Goal: Information Seeking & Learning: Check status

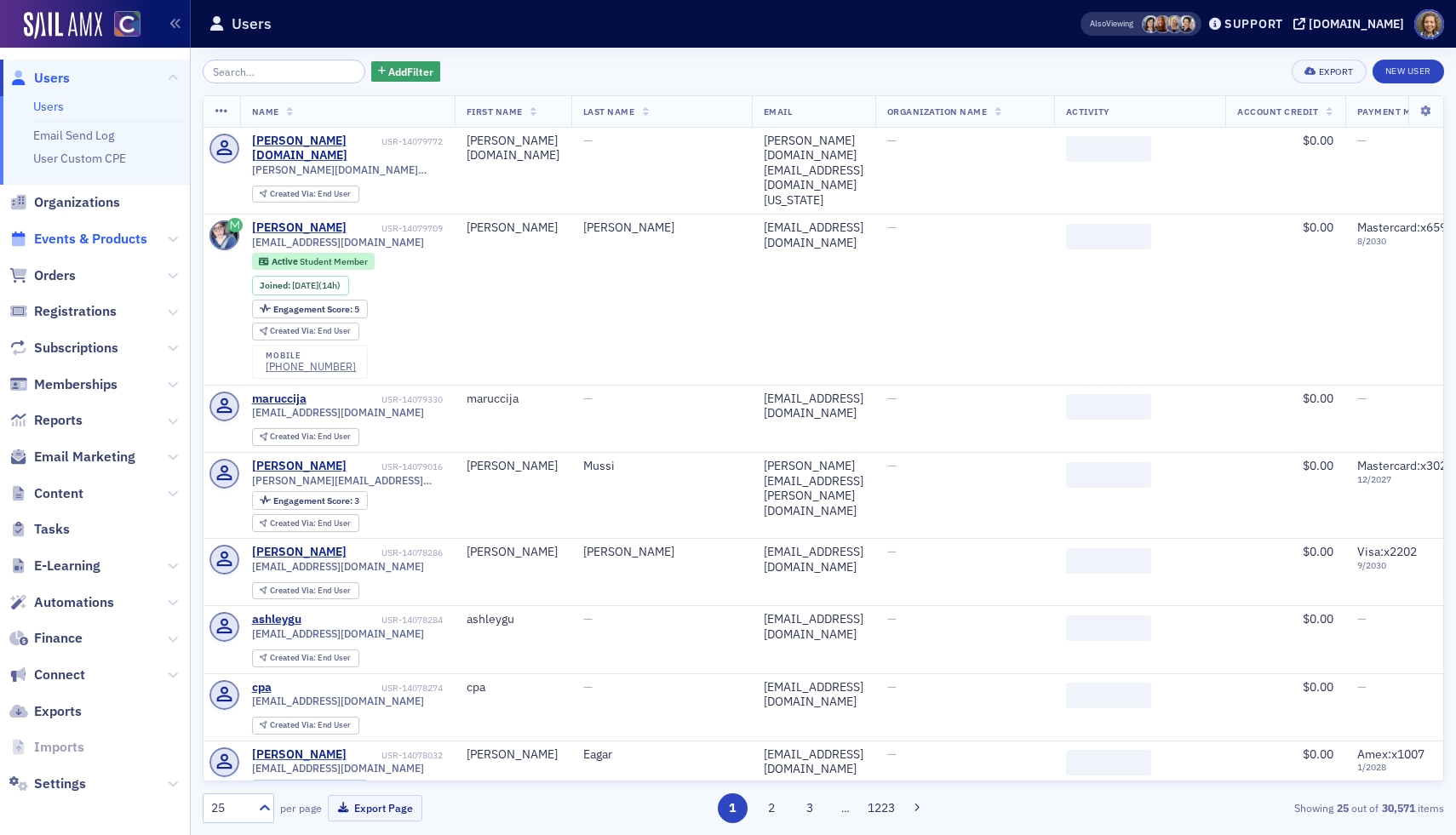
click at [59, 241] on span "Events & Products" at bounding box center [91, 239] width 114 height 19
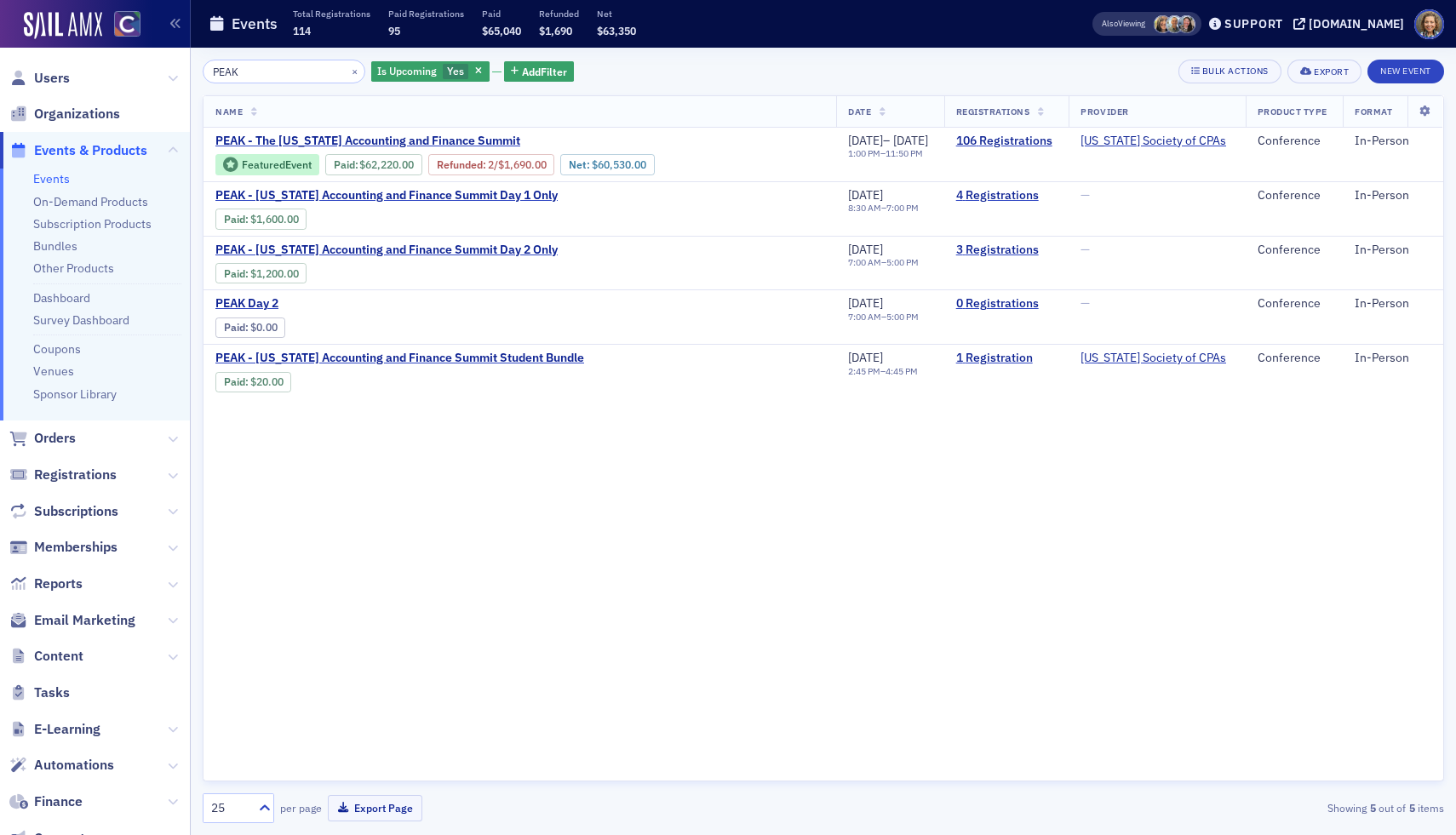
type input "PEAK"
click at [794, 655] on div "Name Date Registrations Provider Product Type Format PEAK - The Colorado Accoun…" at bounding box center [823, 439] width 1241 height 686
click at [1008, 144] on link "106 Registrations" at bounding box center [1007, 141] width 101 height 15
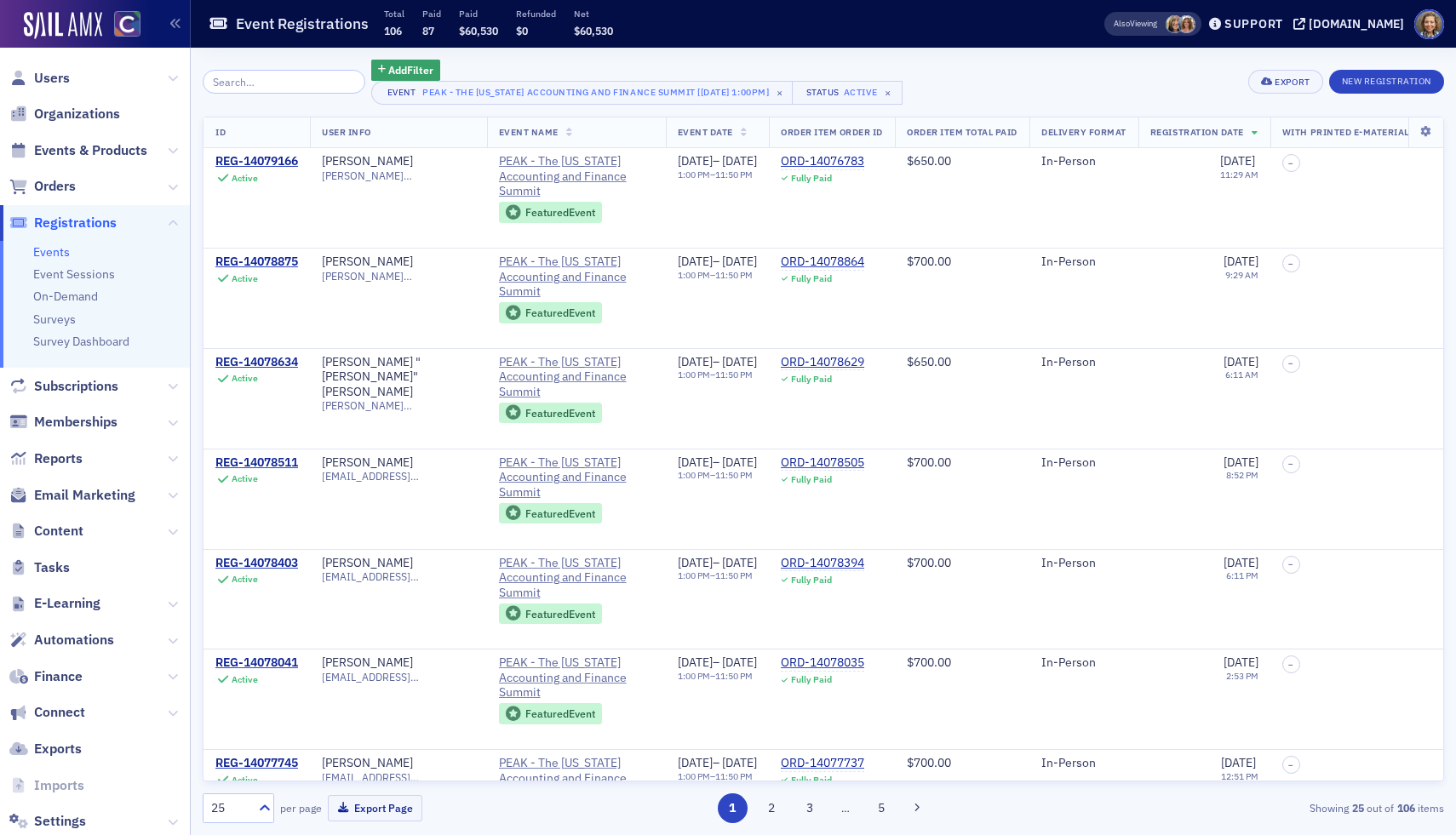
click at [1455, 205] on div "Add Filter Event PEAK - The Colorado Accounting and Finance Summit [11/11/2025 …" at bounding box center [823, 441] width 1265 height 788
click at [1399, 194] on td "–" at bounding box center [1348, 198] width 157 height 100
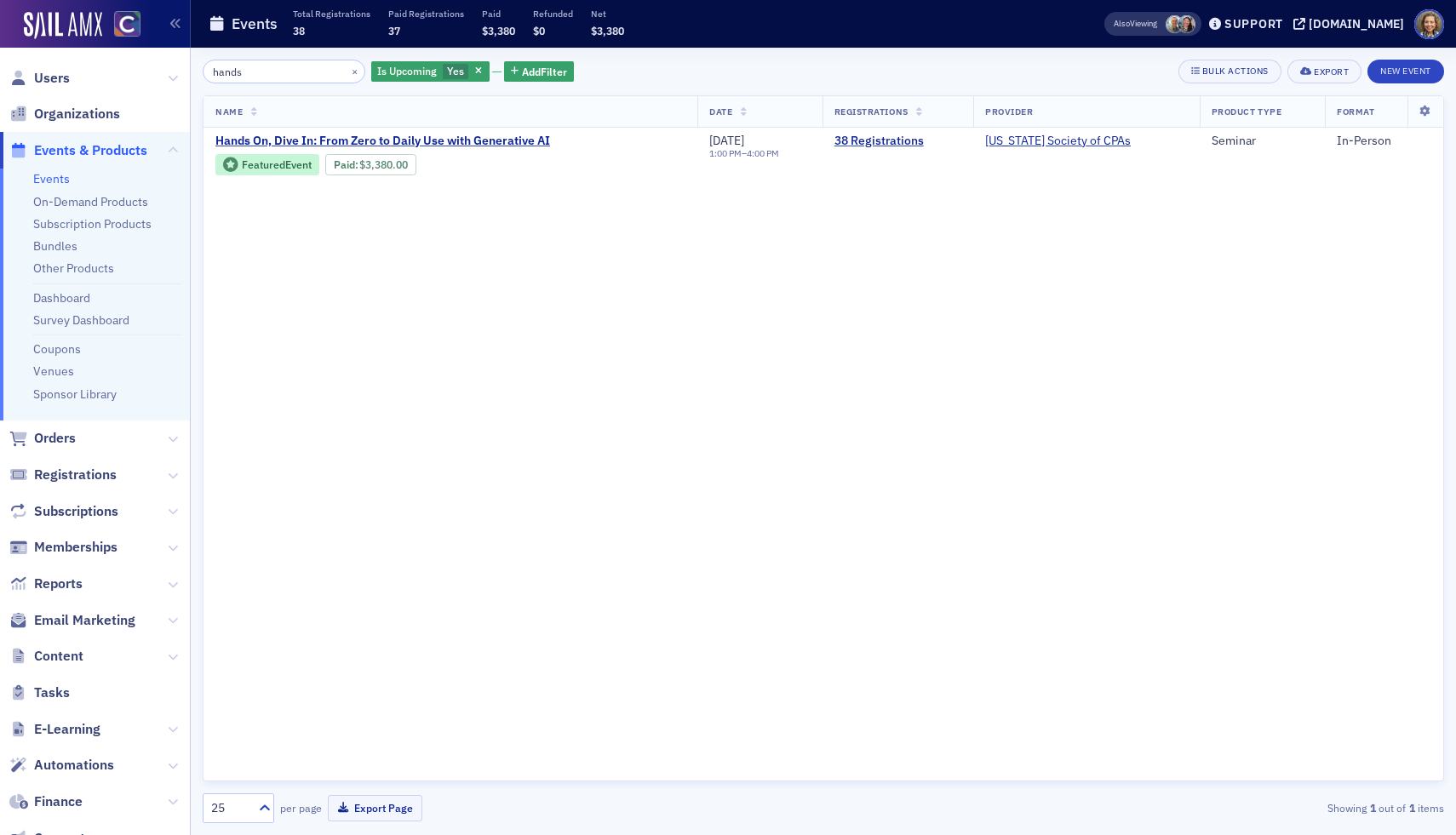
click at [75, 155] on span "Events & Products" at bounding box center [91, 150] width 114 height 19
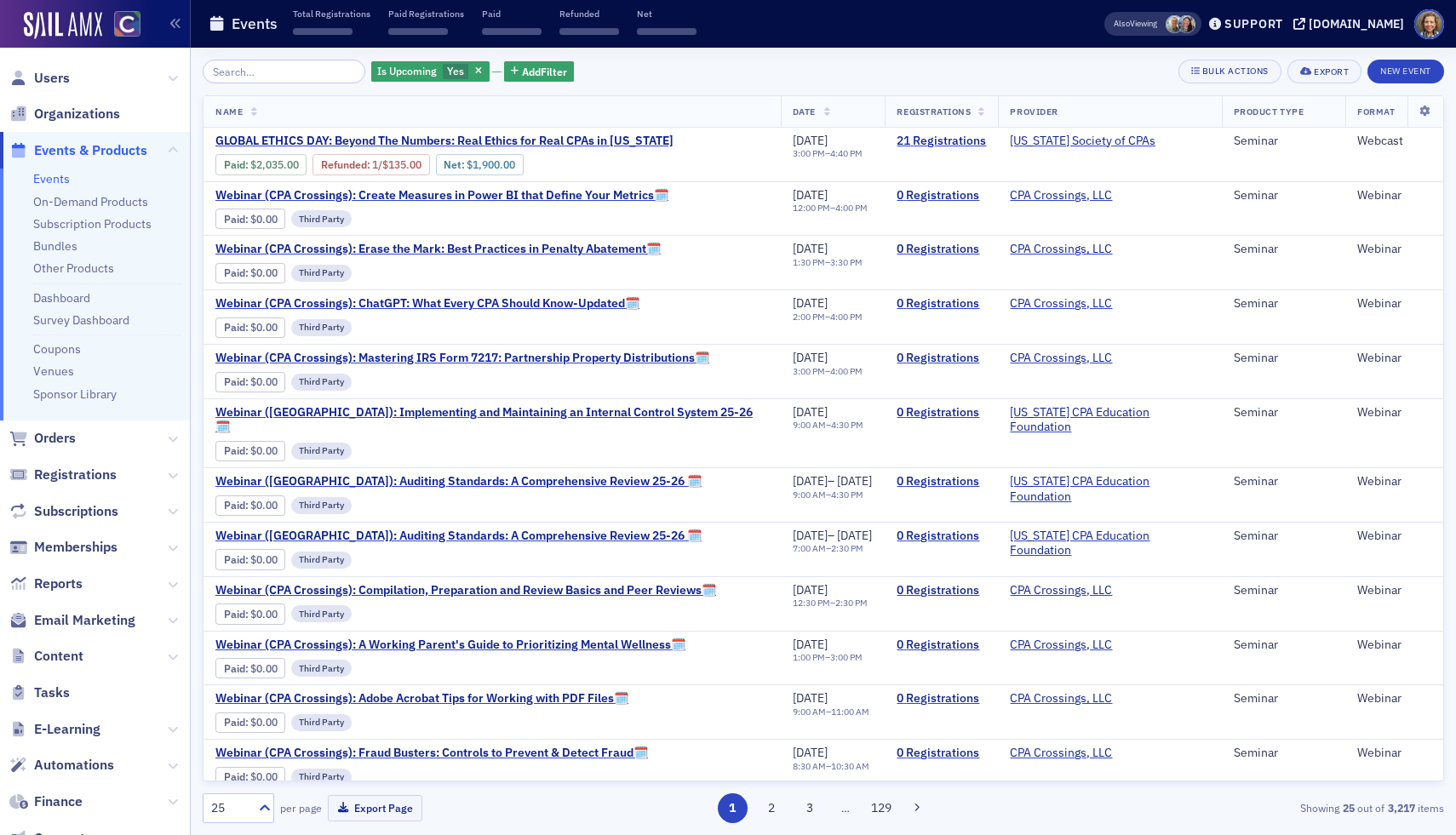
drag, startPoint x: 231, startPoint y: 81, endPoint x: 210, endPoint y: 56, distance: 32.6
click at [210, 56] on div "Is Upcoming Yes Add Filter Bulk Actions Export New Event Name Date Registration…" at bounding box center [823, 441] width 1241 height 788
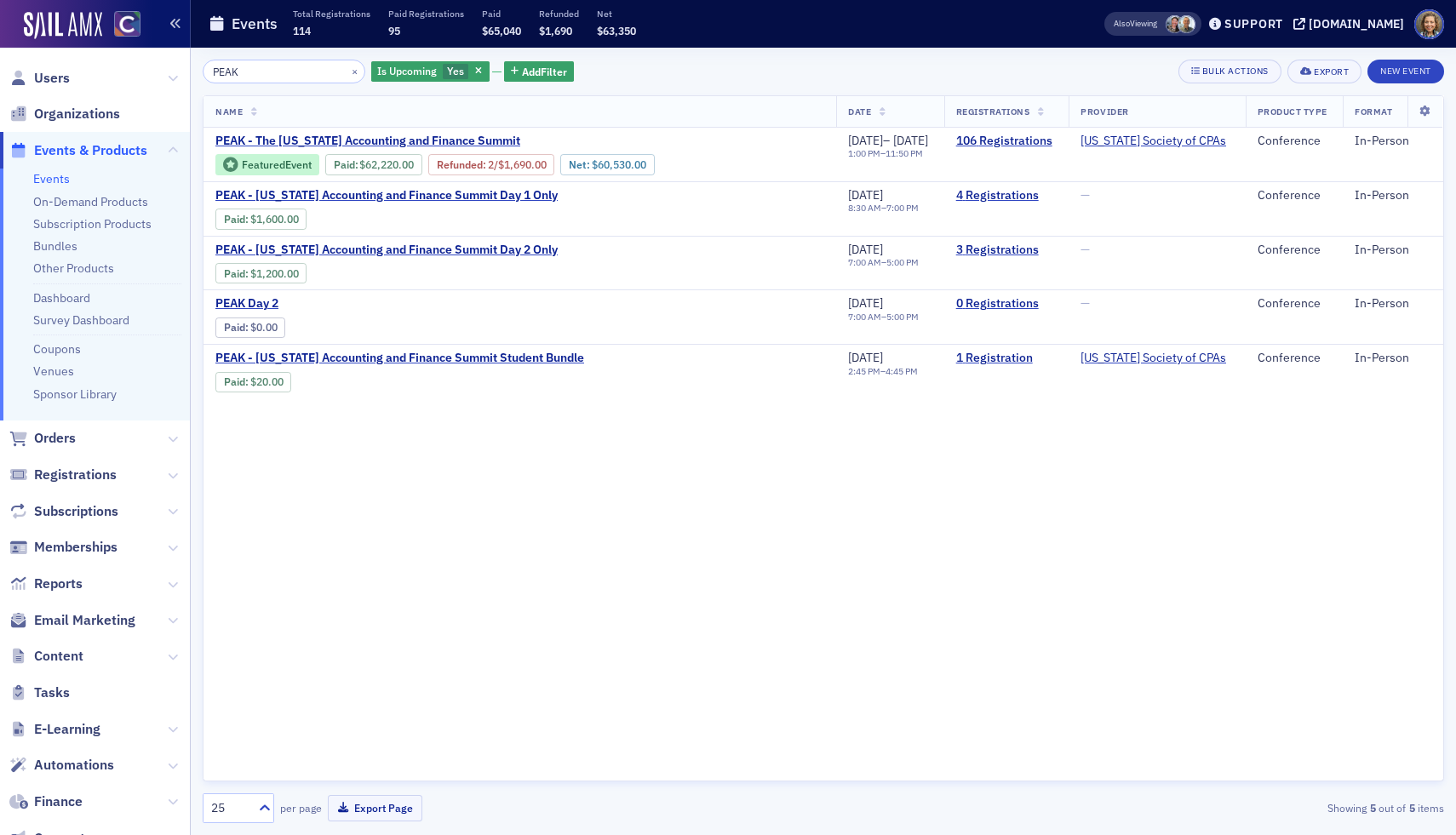
type input "PEAK"
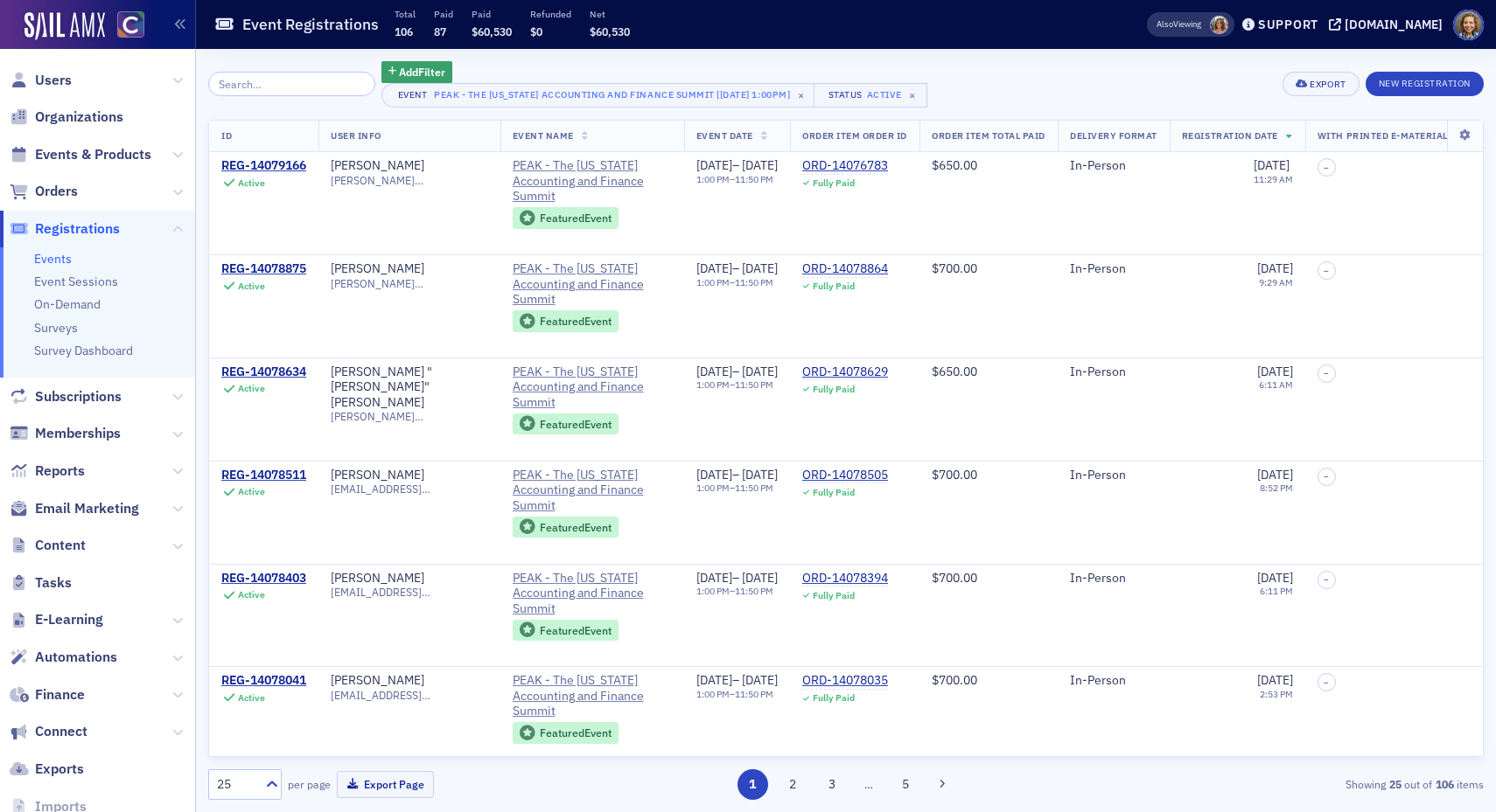
scroll to position [421, 0]
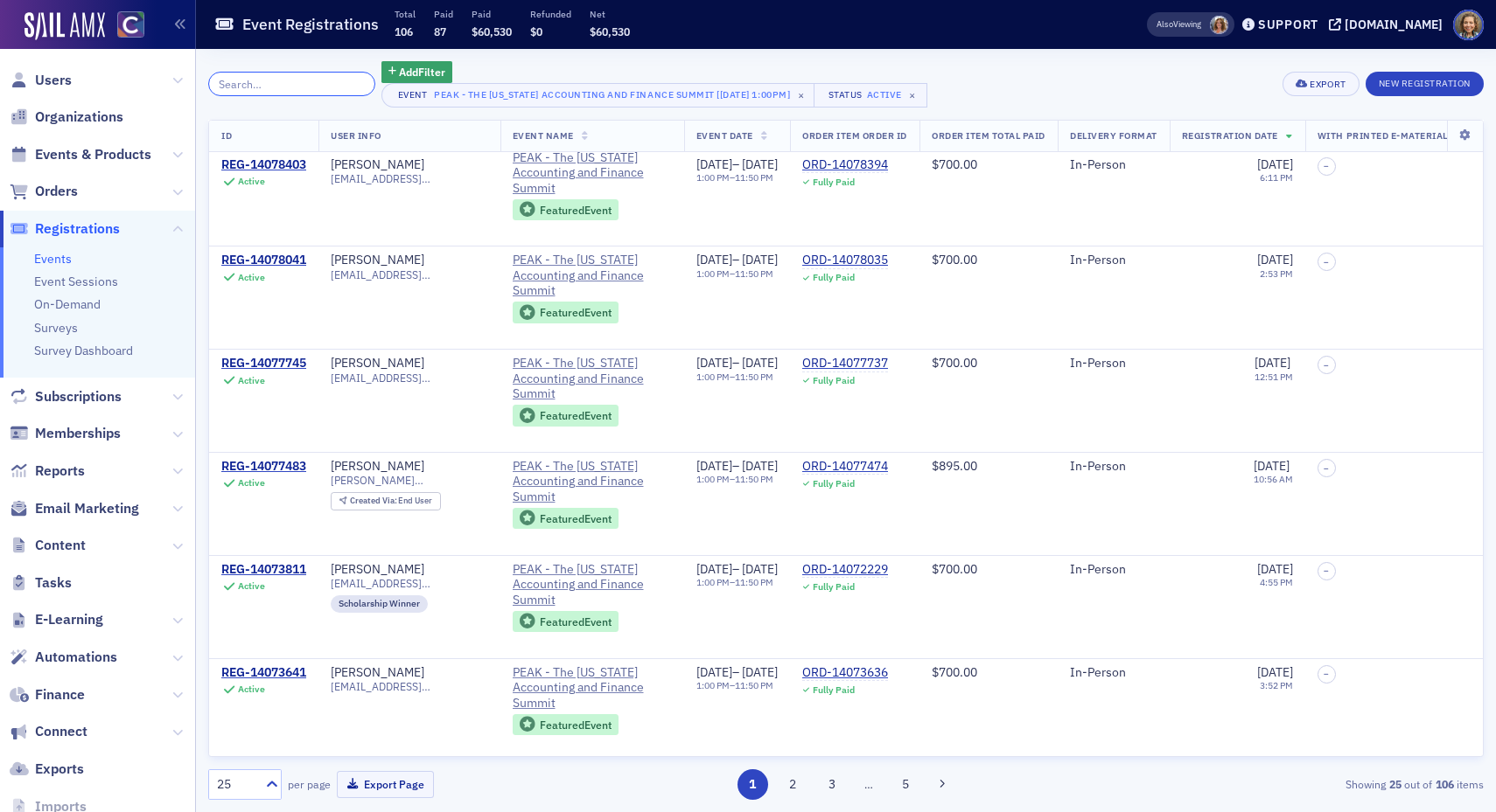
click at [273, 80] on input "search" at bounding box center [292, 84] width 167 height 25
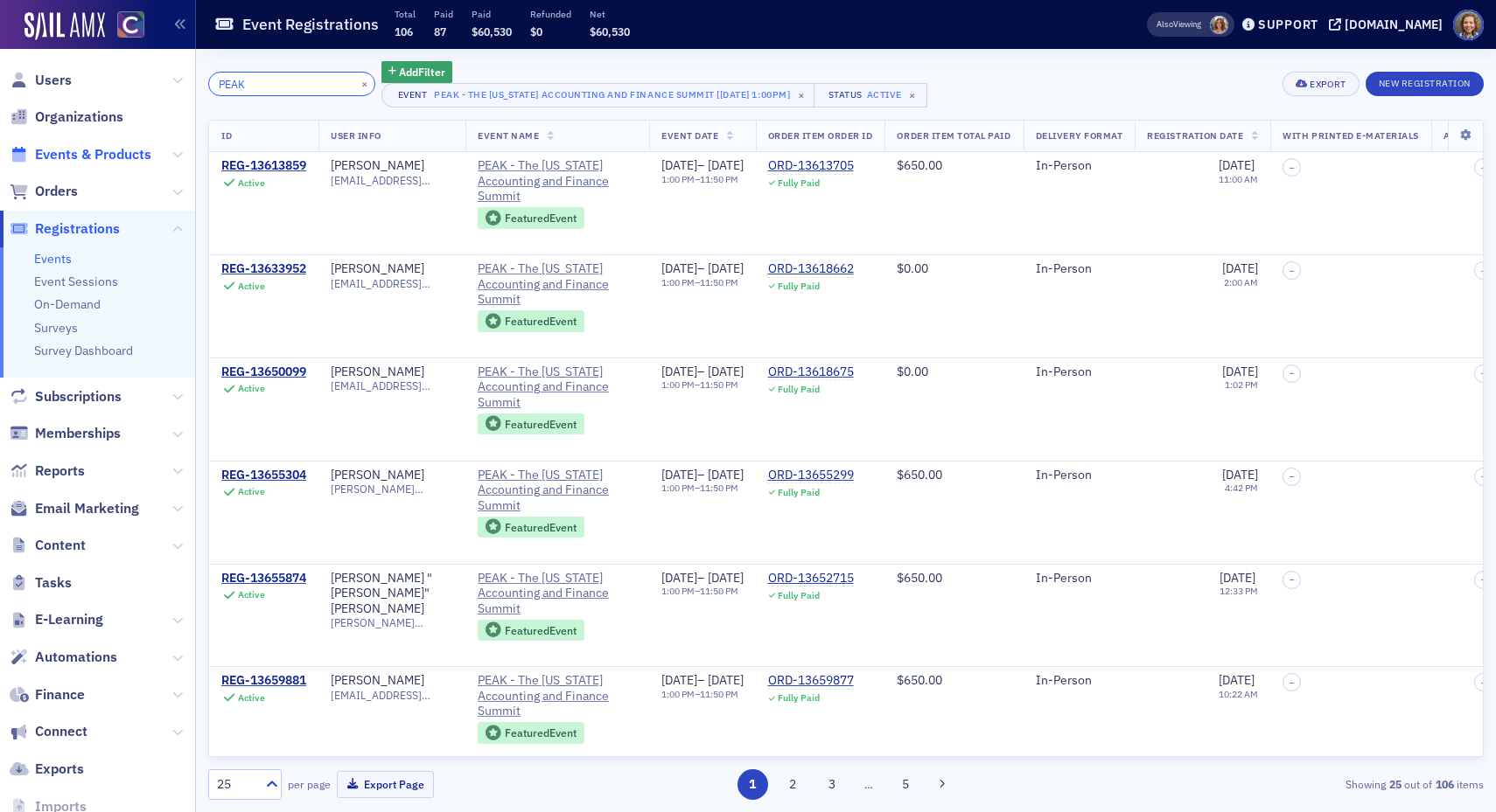
type input "PEAK"
click at [72, 153] on span "Events & Products" at bounding box center [94, 155] width 117 height 19
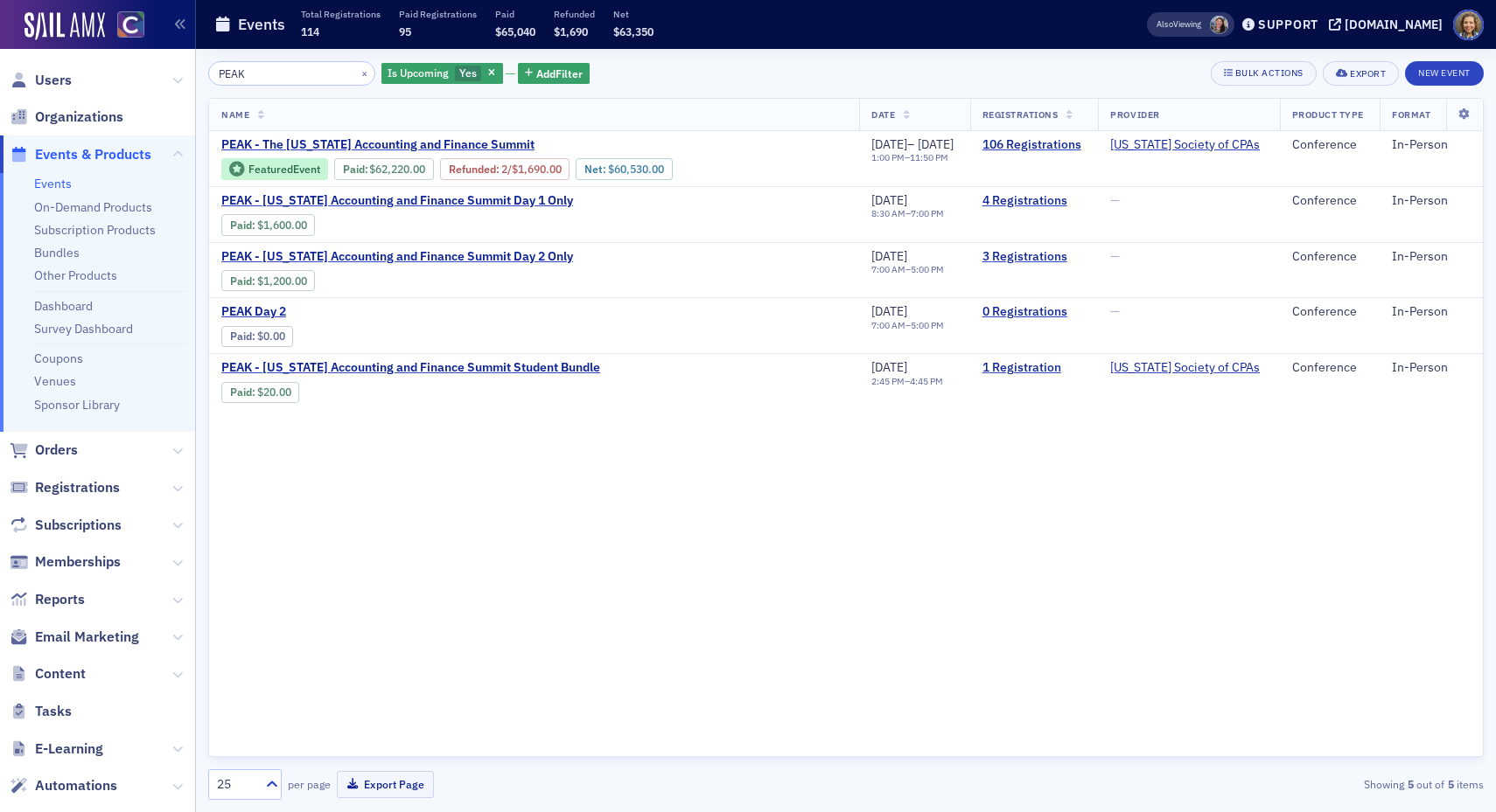
drag, startPoint x: 275, startPoint y: 73, endPoint x: 159, endPoint y: 56, distance: 117.2
click at [159, 56] on div "Users Organizations Events & Products Events On-Demand Products Subscription Pr…" at bounding box center [748, 406] width 1496 height 812
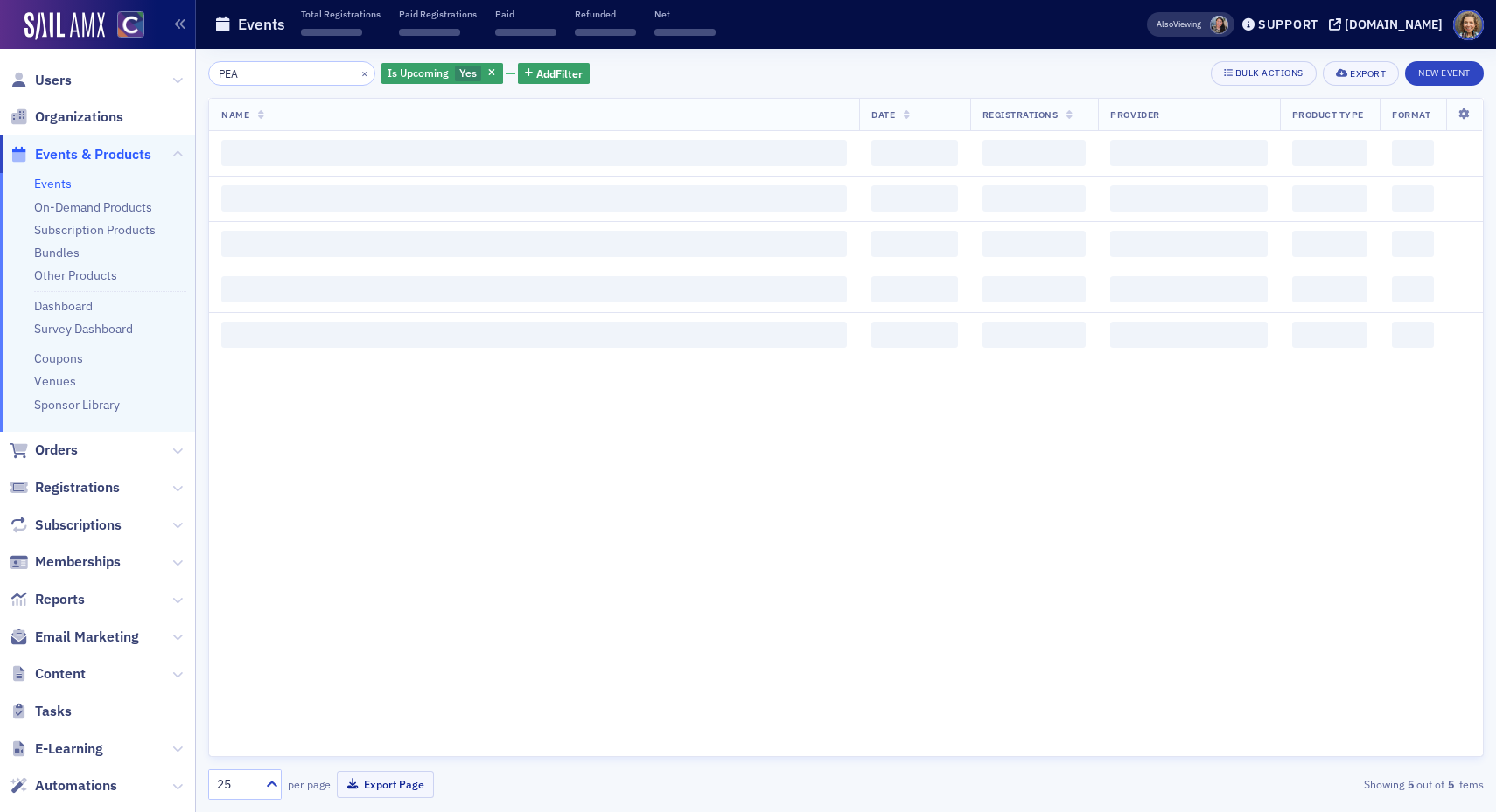
type input "PEAK"
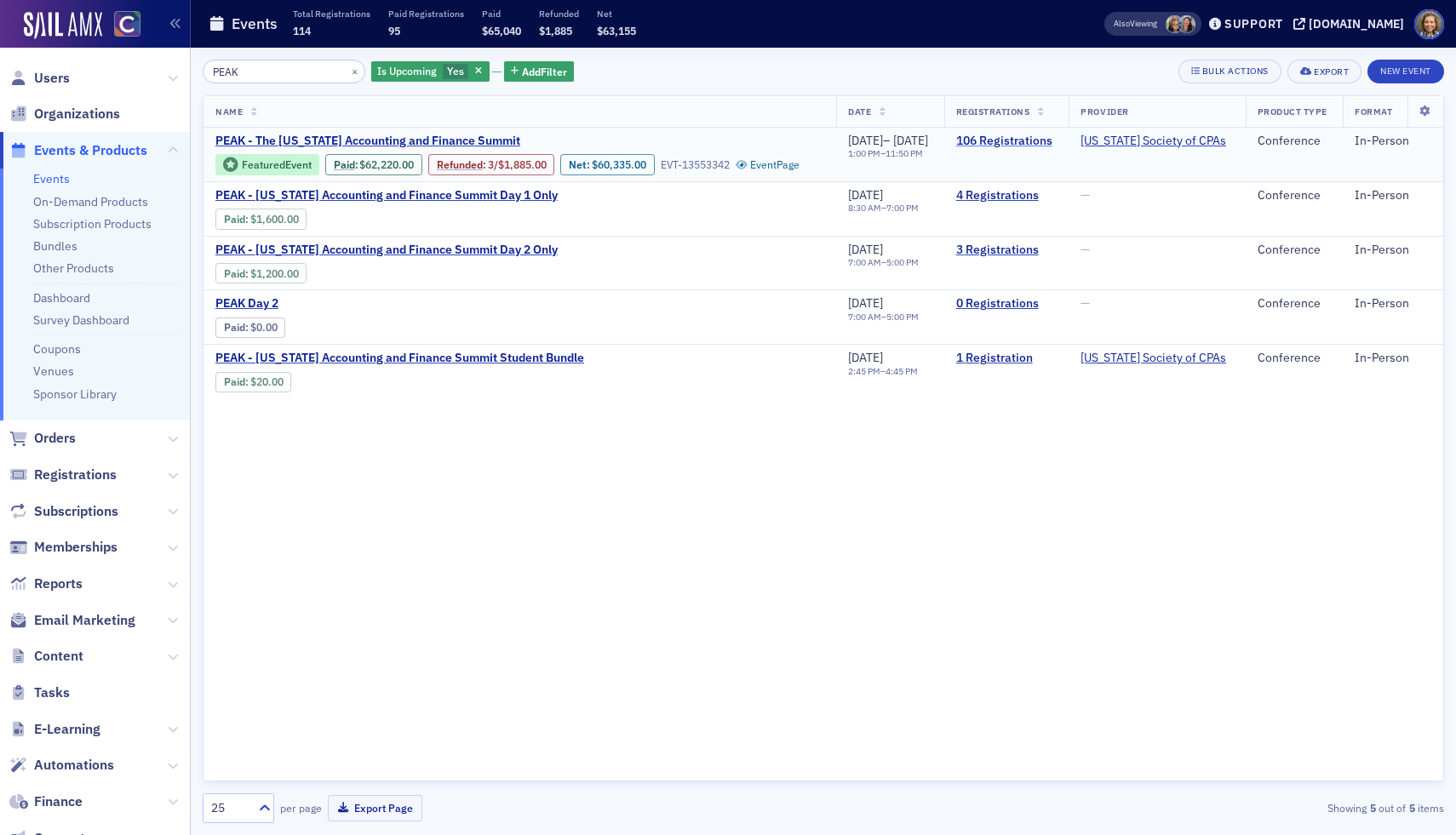
click at [1052, 136] on link "106 Registrations" at bounding box center [1007, 141] width 101 height 15
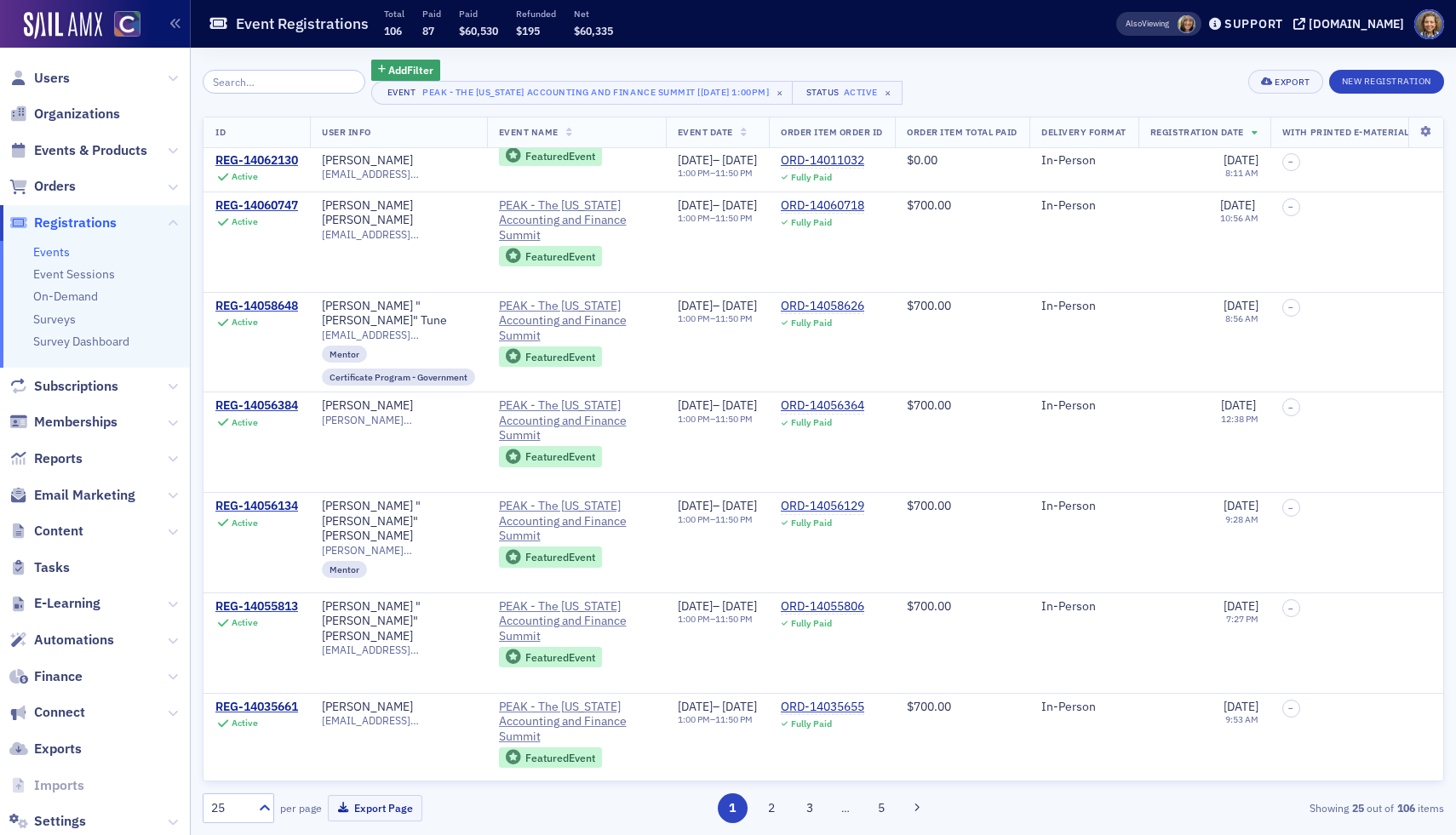
scroll to position [1873, 0]
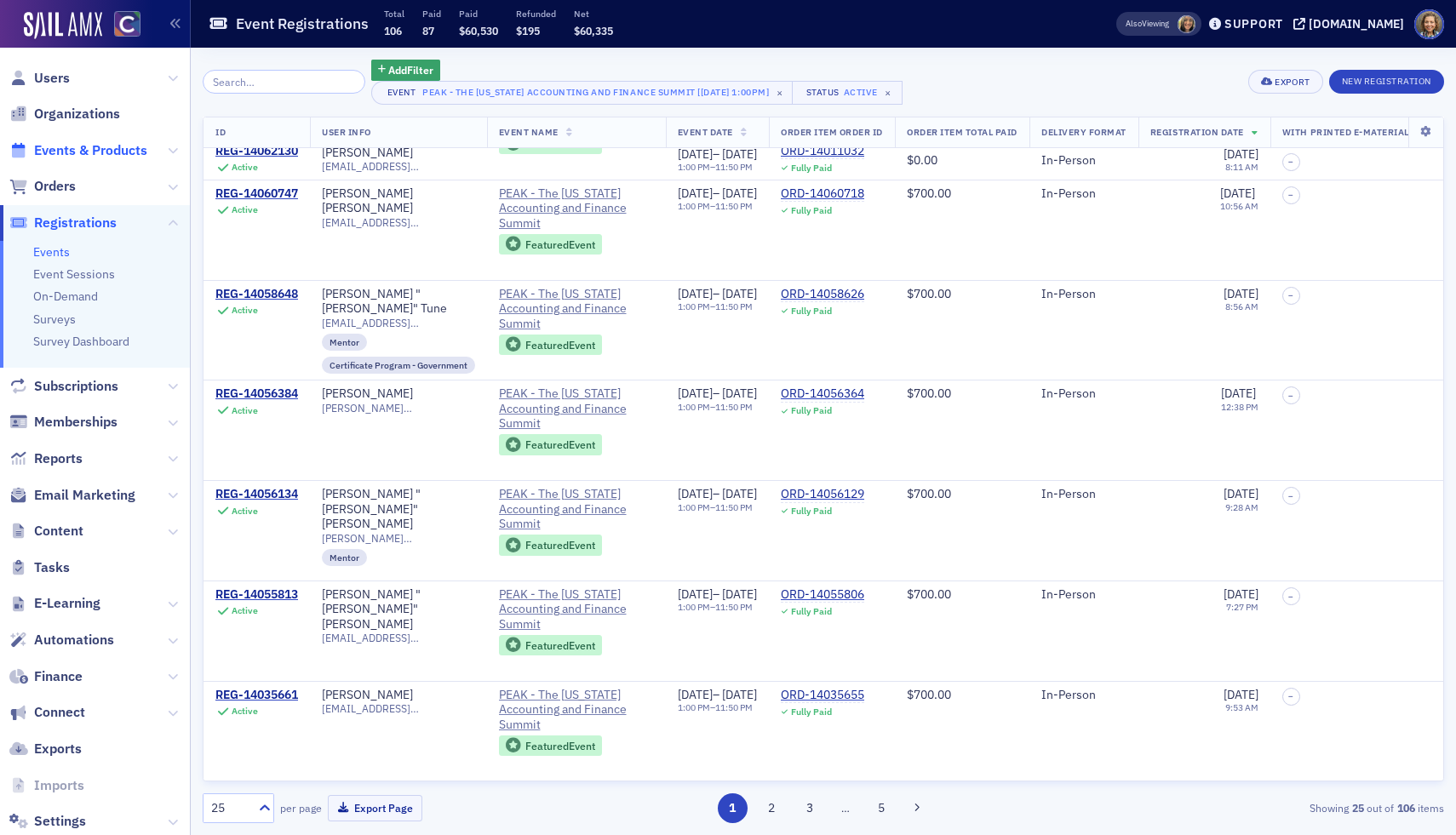
click at [99, 155] on span "Events & Products" at bounding box center [91, 150] width 114 height 19
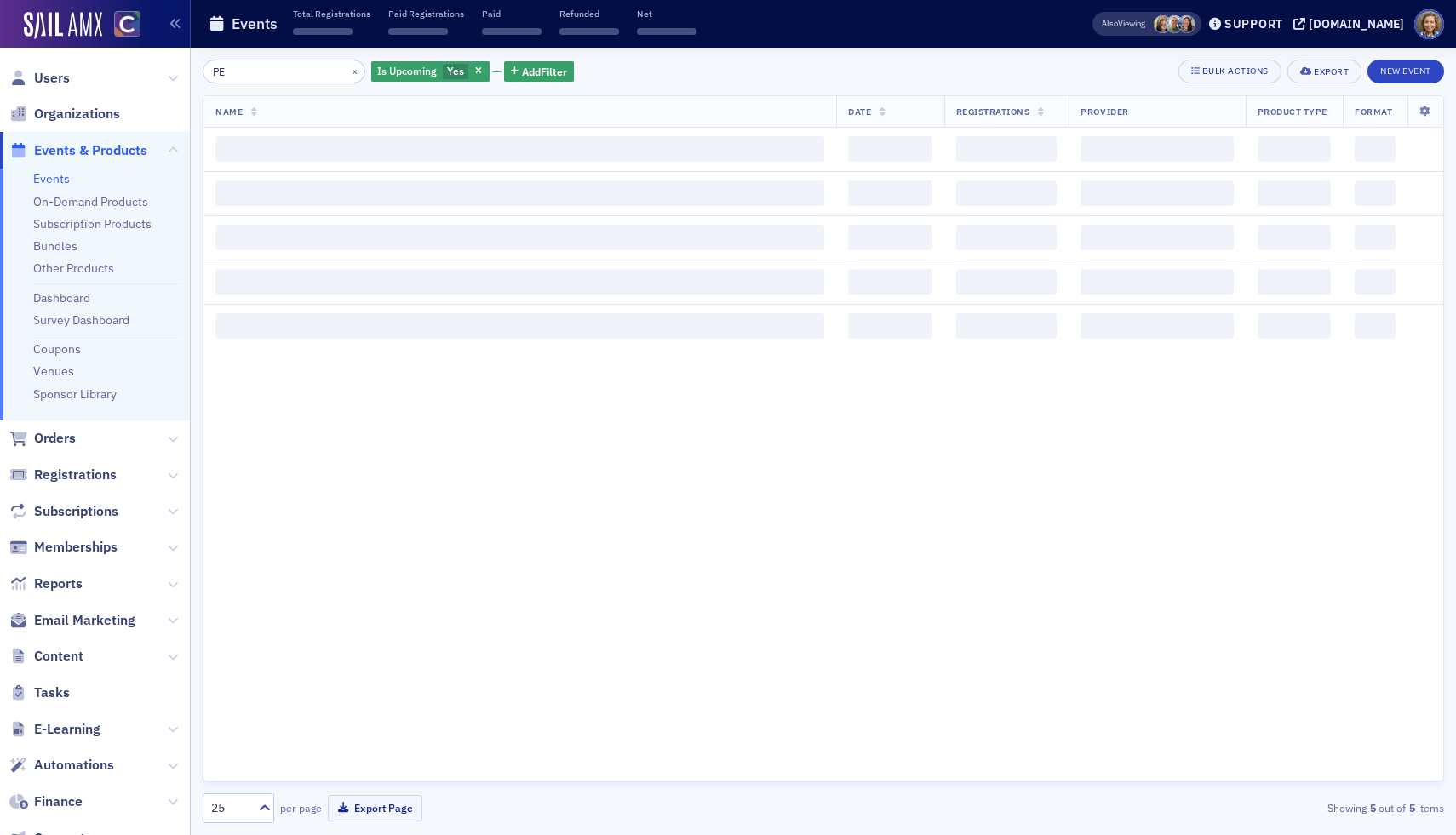
type input "P"
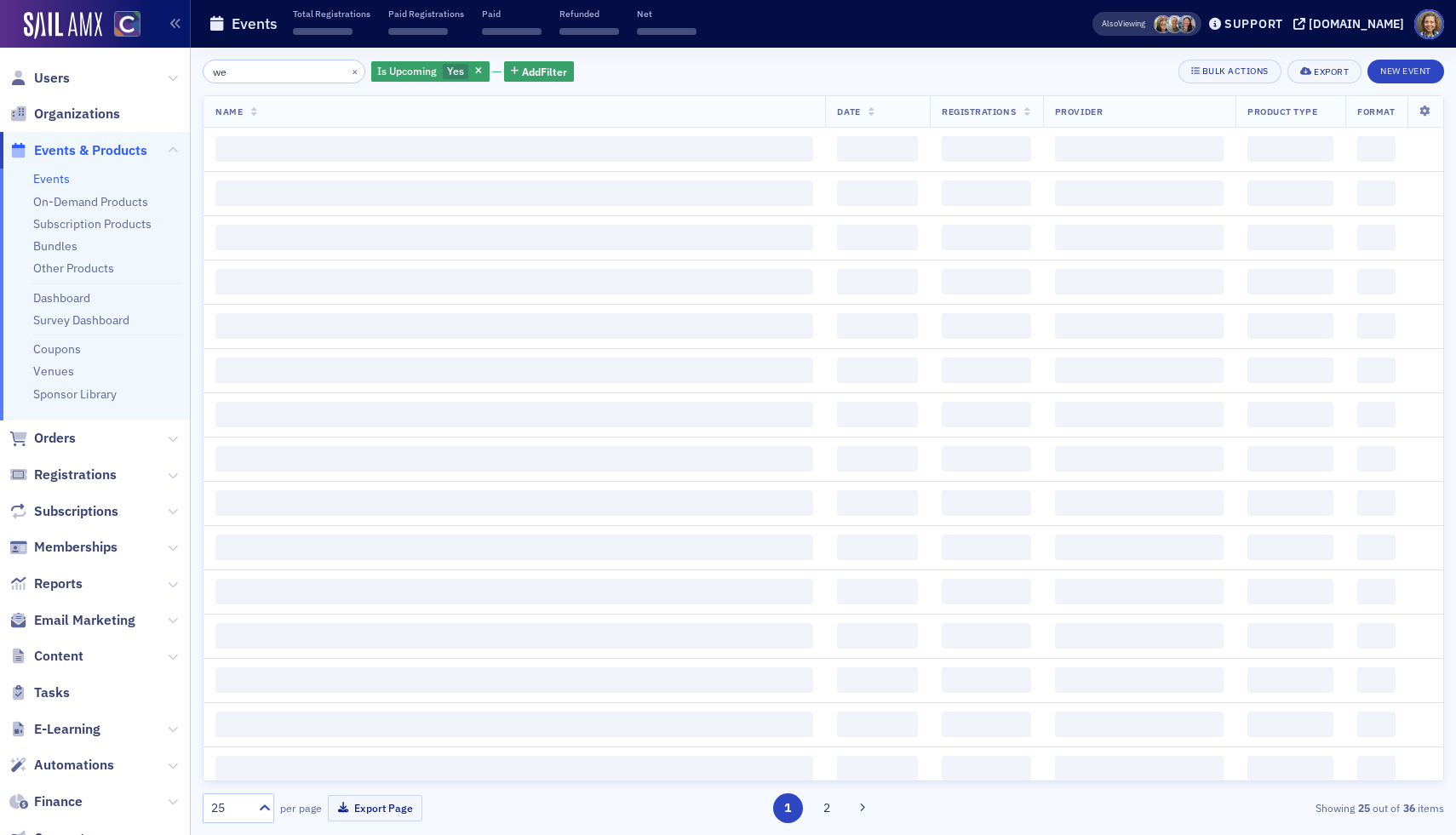
type input "w"
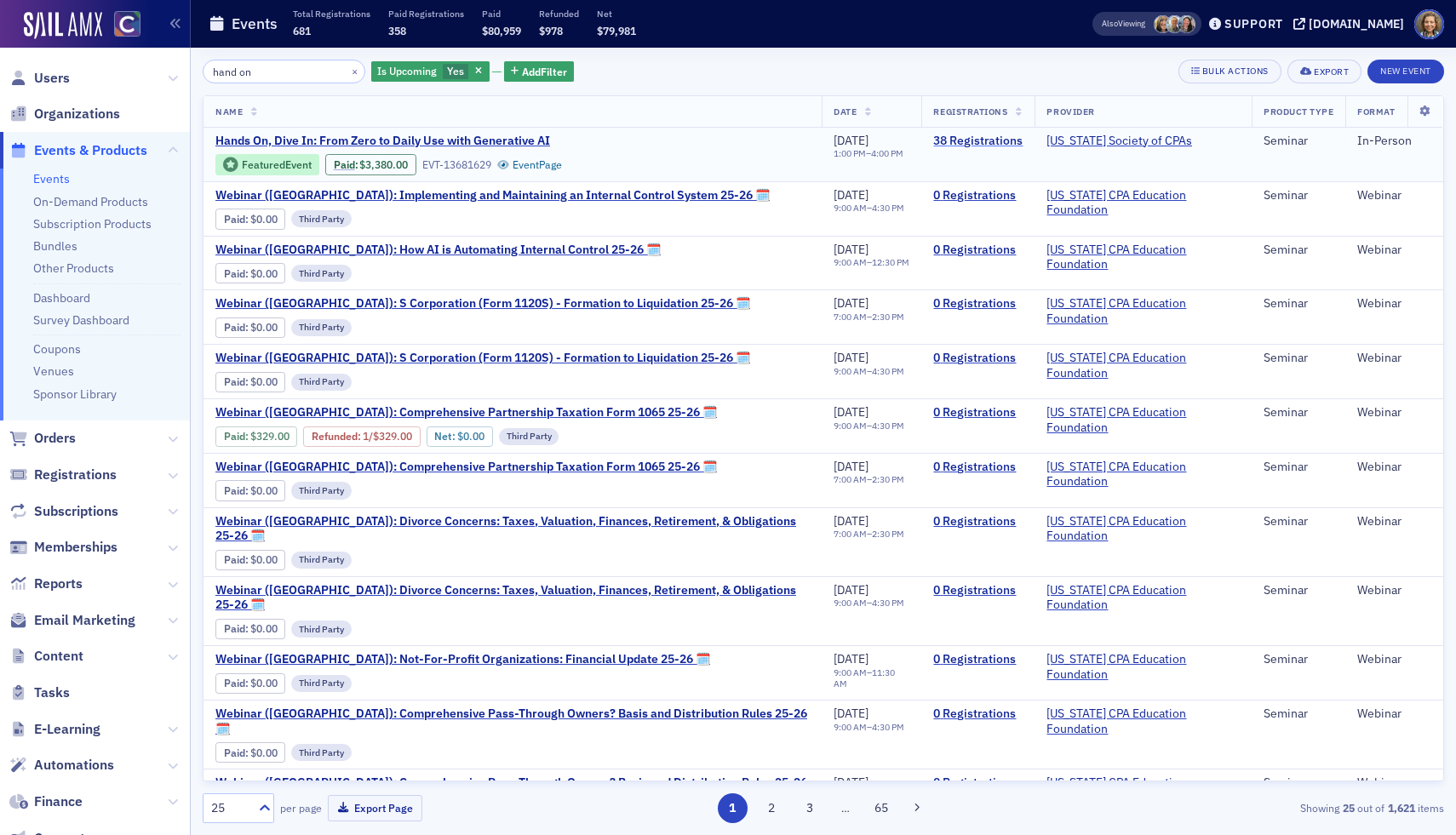
type input "hand on"
click at [953, 140] on link "38 Registrations" at bounding box center [978, 141] width 89 height 15
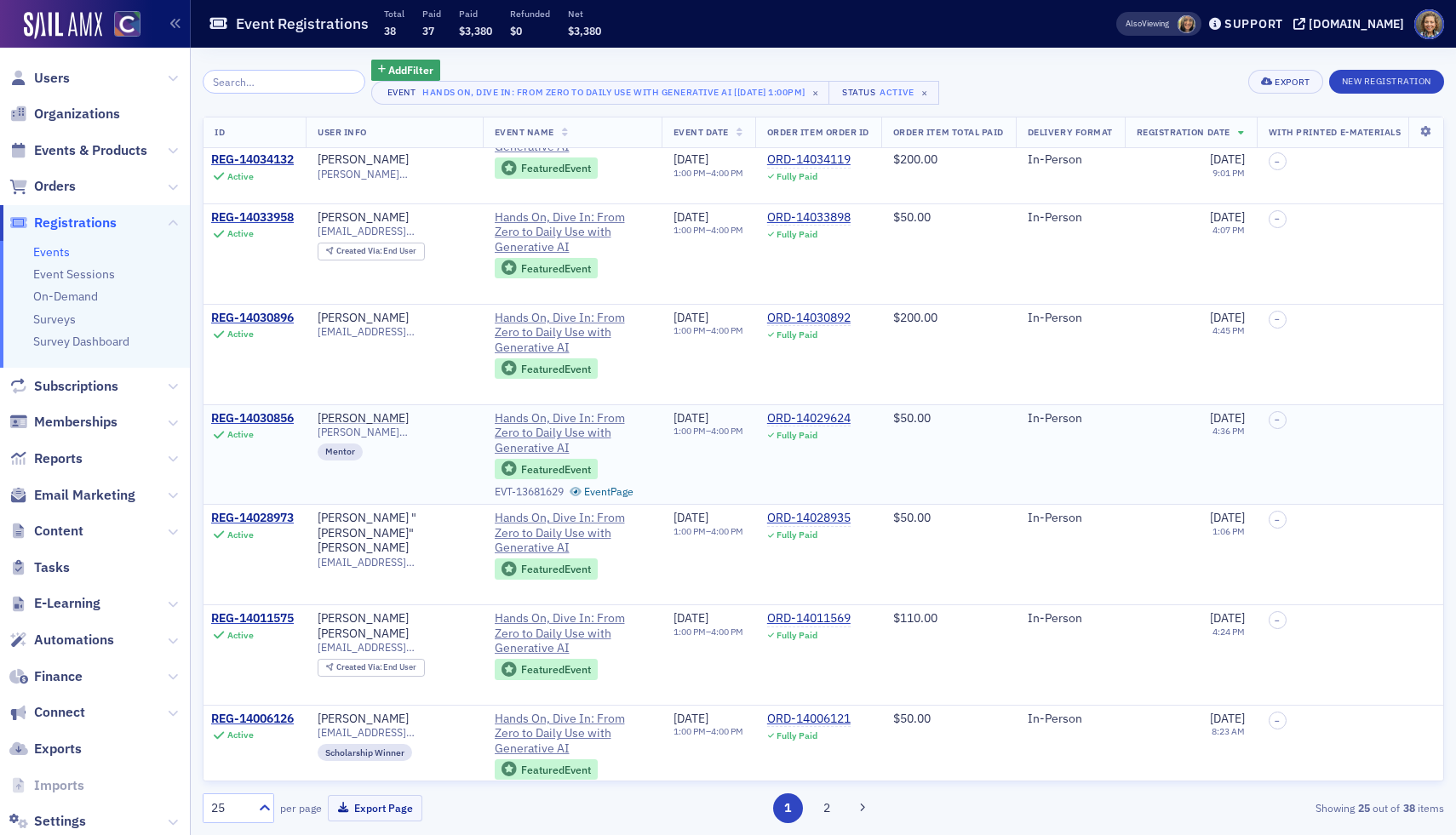
scroll to position [1873, 4]
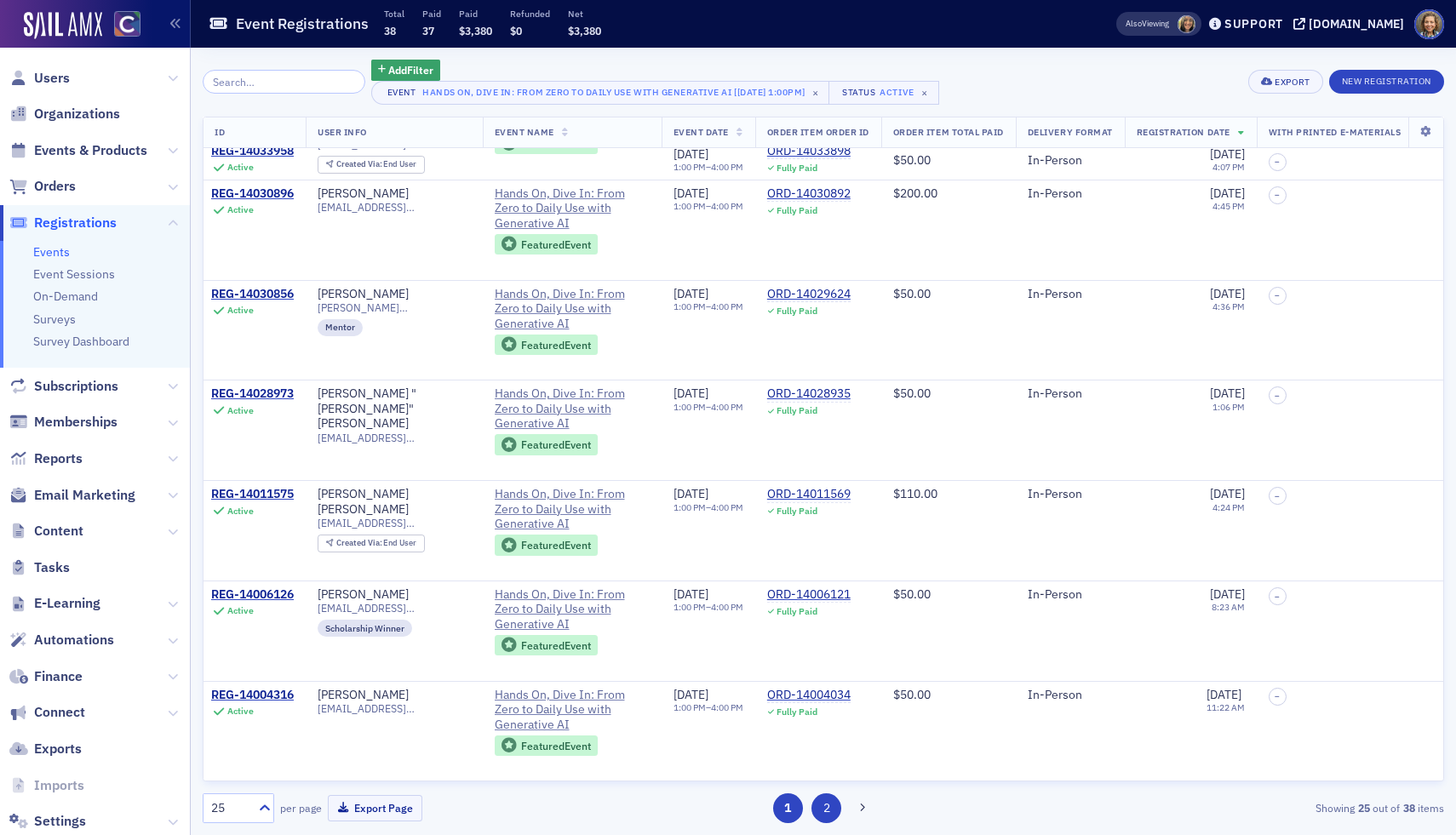
click at [826, 803] on button "2" at bounding box center [826, 807] width 30 height 30
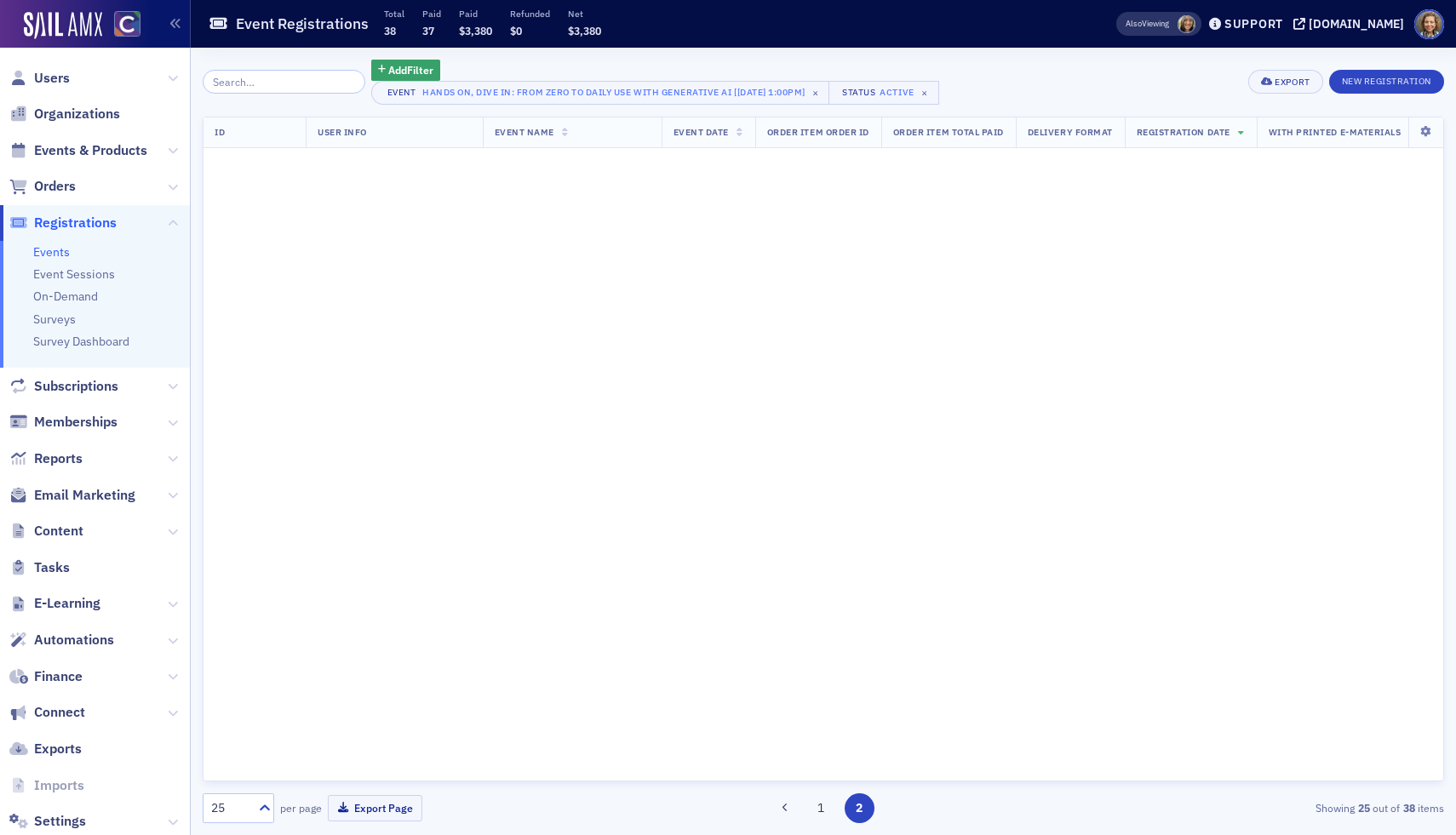
scroll to position [0, 4]
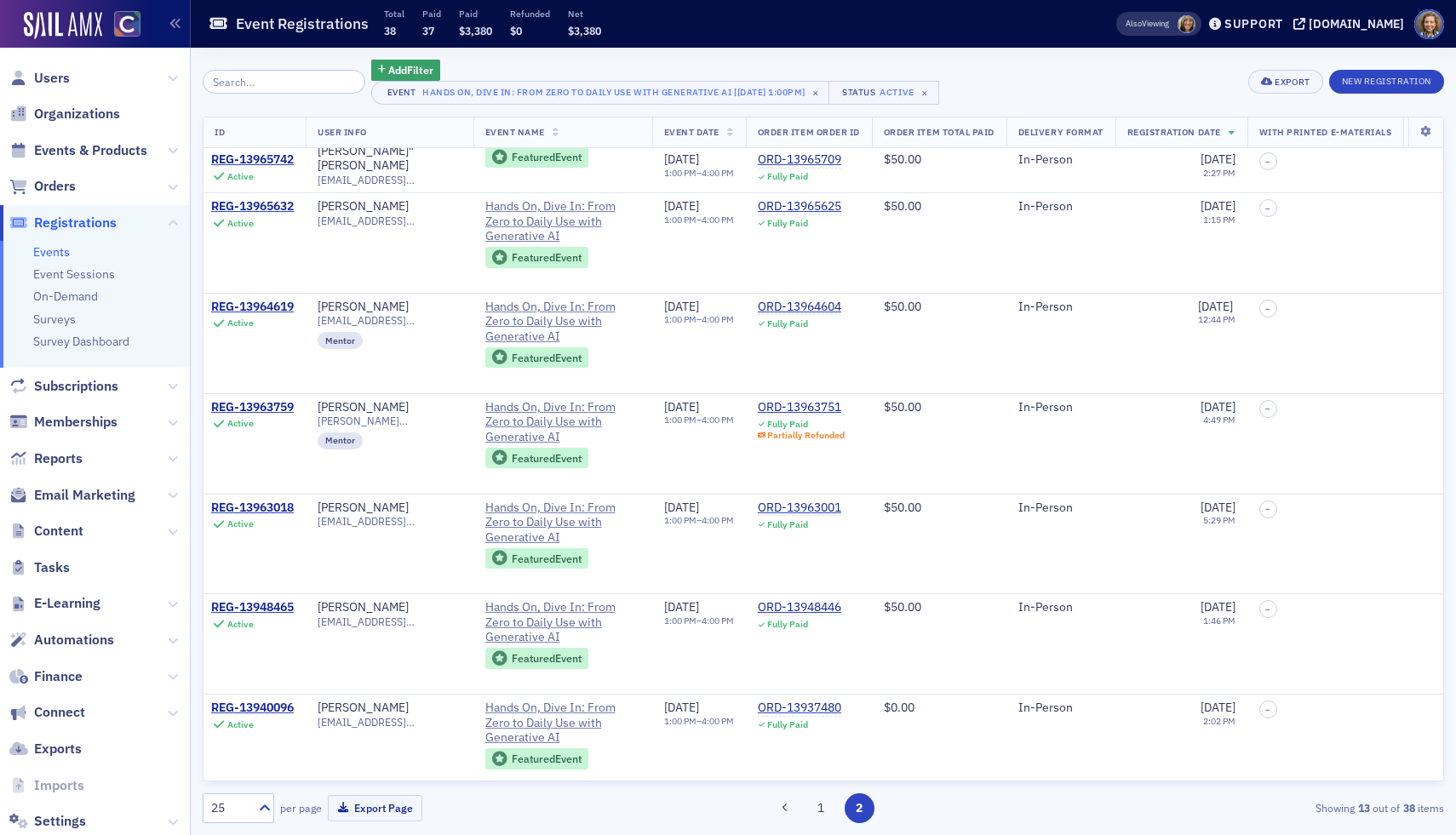
scroll to position [671, 4]
